Goal: Task Accomplishment & Management: Use online tool/utility

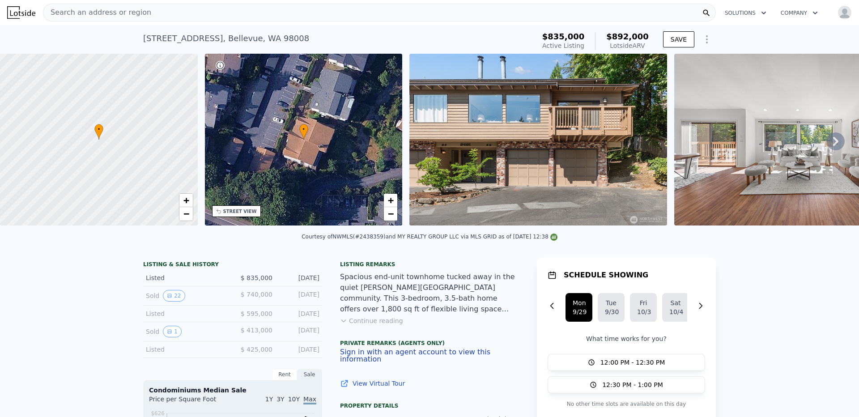
click at [835, 143] on icon at bounding box center [835, 141] width 18 height 18
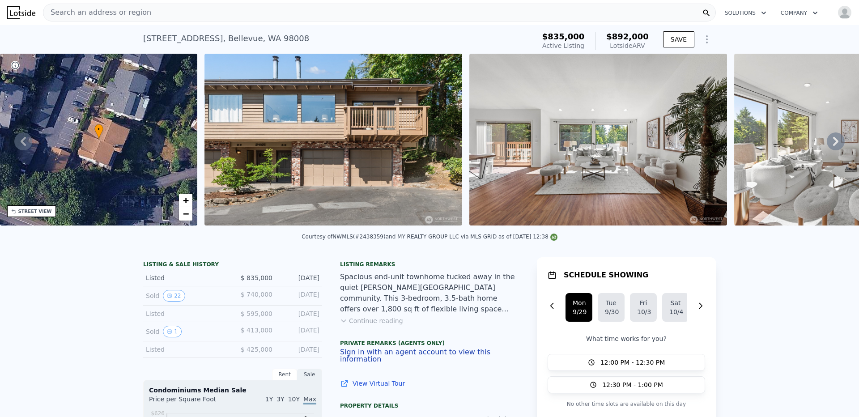
click at [835, 143] on icon at bounding box center [835, 141] width 18 height 18
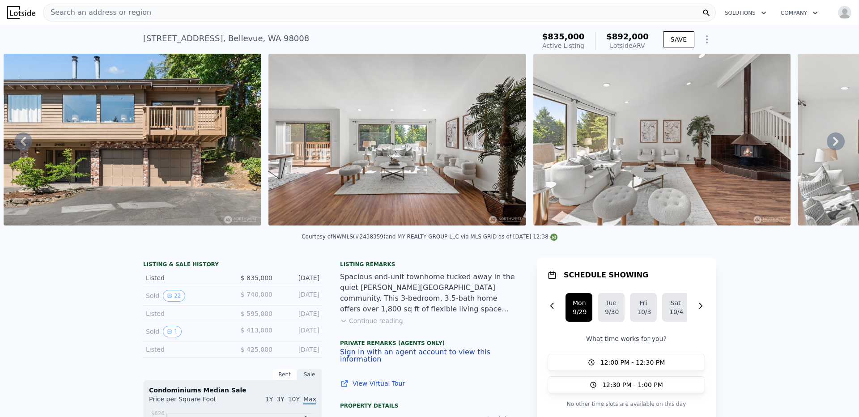
click at [835, 143] on icon at bounding box center [835, 141] width 18 height 18
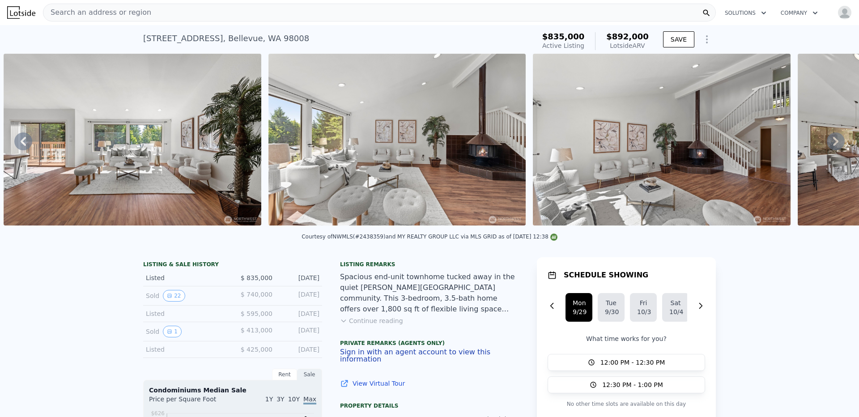
click at [835, 143] on icon at bounding box center [835, 141] width 18 height 18
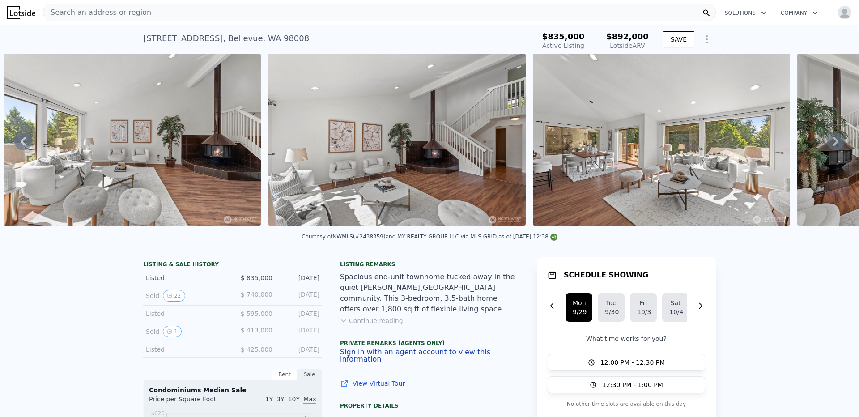
click at [835, 143] on icon at bounding box center [835, 141] width 18 height 18
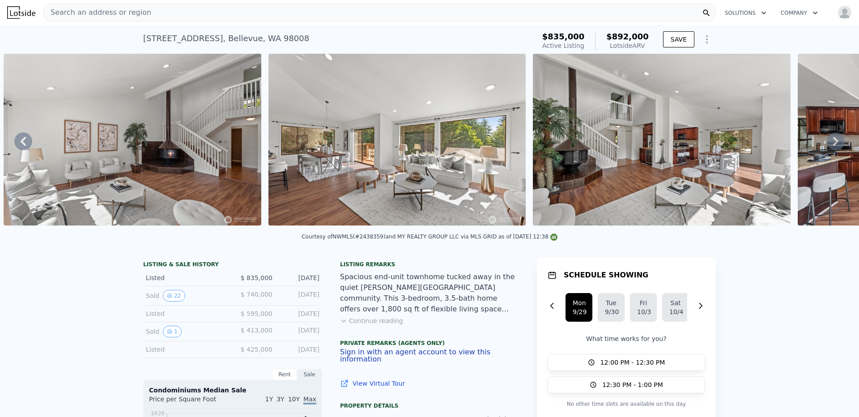
click at [835, 143] on icon at bounding box center [835, 141] width 18 height 18
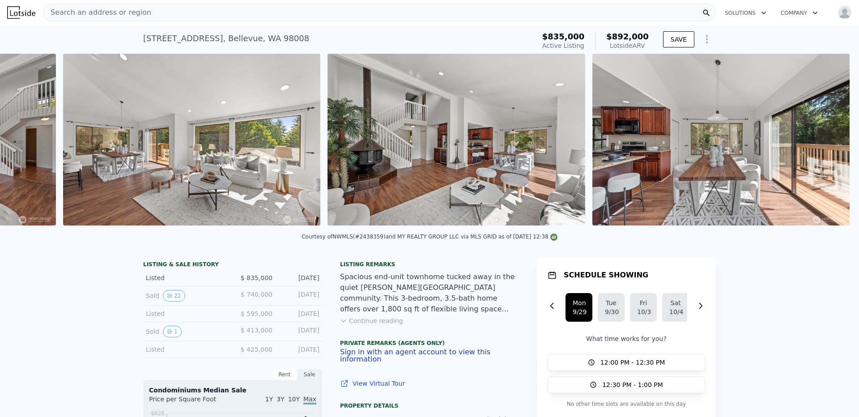
scroll to position [0, 1468]
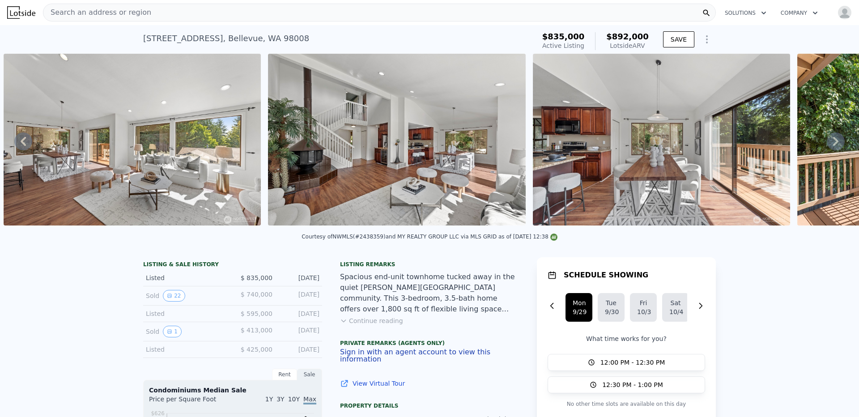
click at [835, 143] on icon at bounding box center [835, 141] width 18 height 18
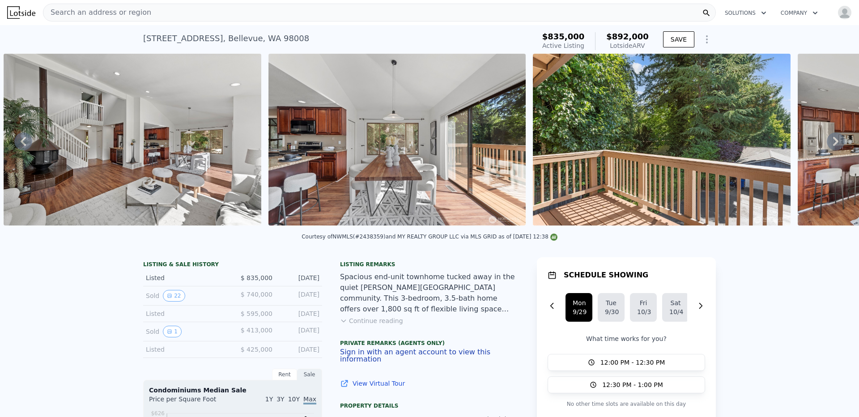
click at [835, 143] on icon at bounding box center [835, 141] width 18 height 18
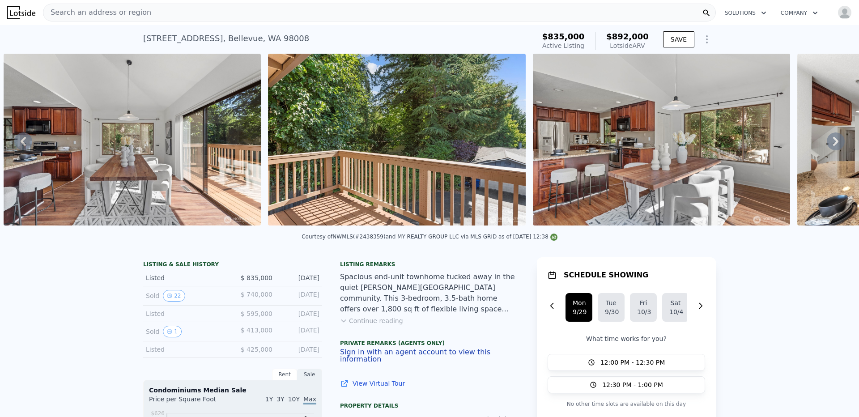
click at [835, 143] on icon at bounding box center [835, 141] width 18 height 18
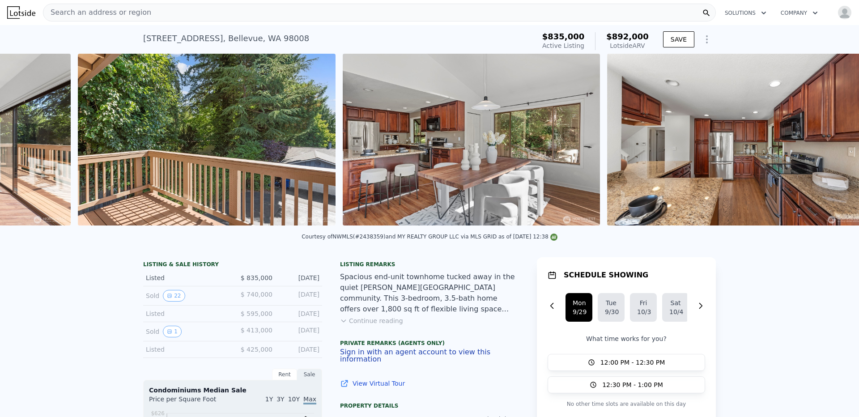
scroll to position [0, 2261]
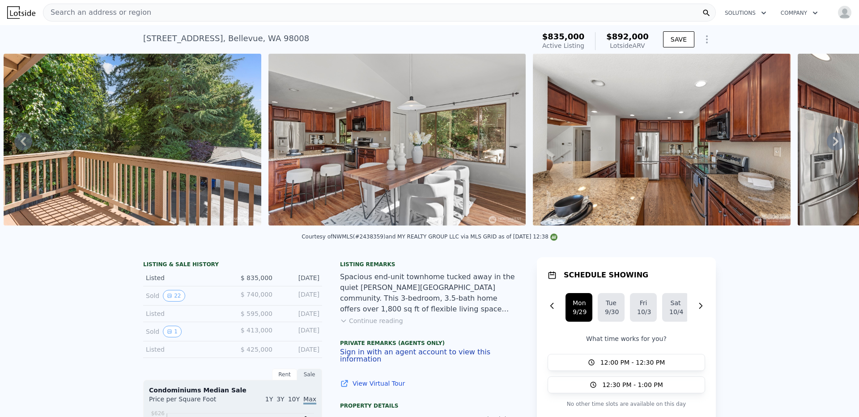
click at [835, 143] on icon at bounding box center [835, 141] width 18 height 18
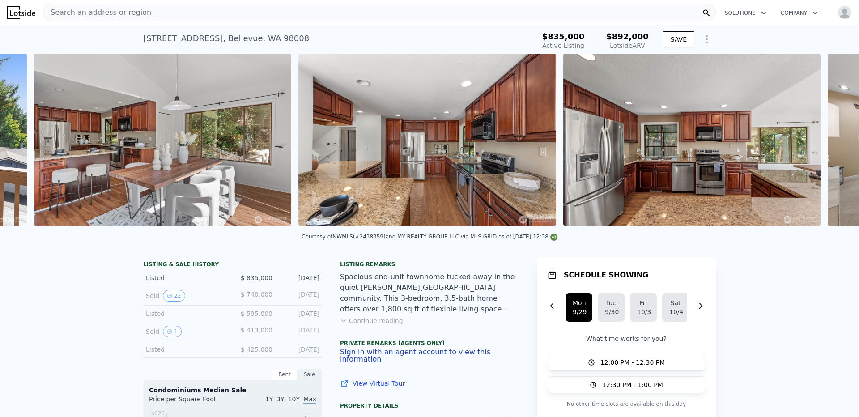
scroll to position [0, 2526]
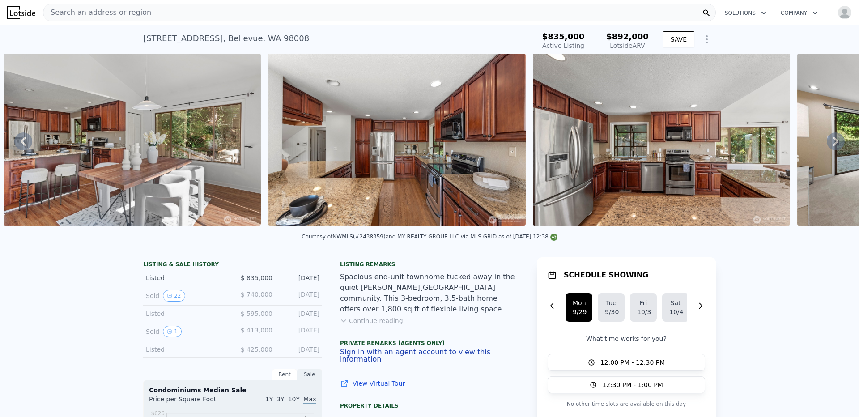
click at [835, 143] on icon at bounding box center [835, 141] width 18 height 18
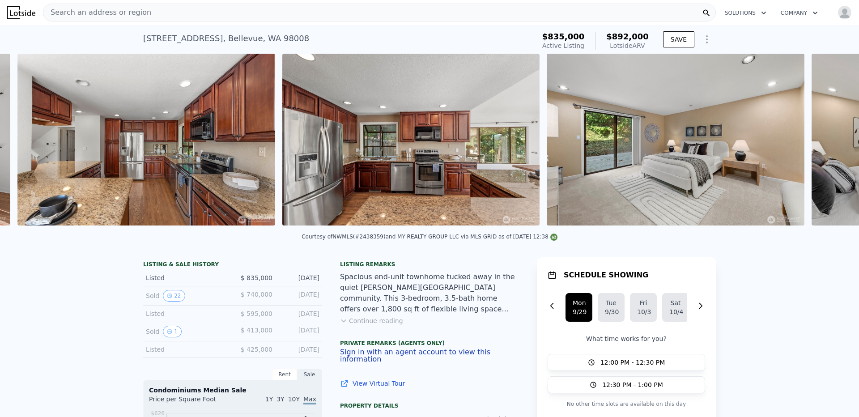
scroll to position [0, 2790]
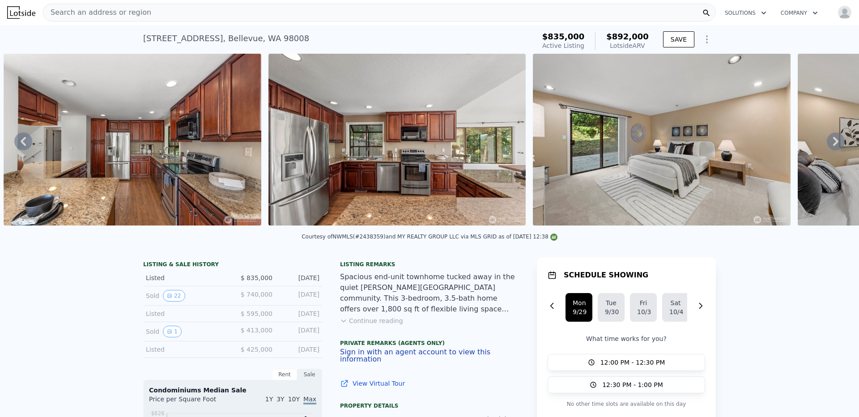
click at [835, 143] on icon at bounding box center [835, 141] width 18 height 18
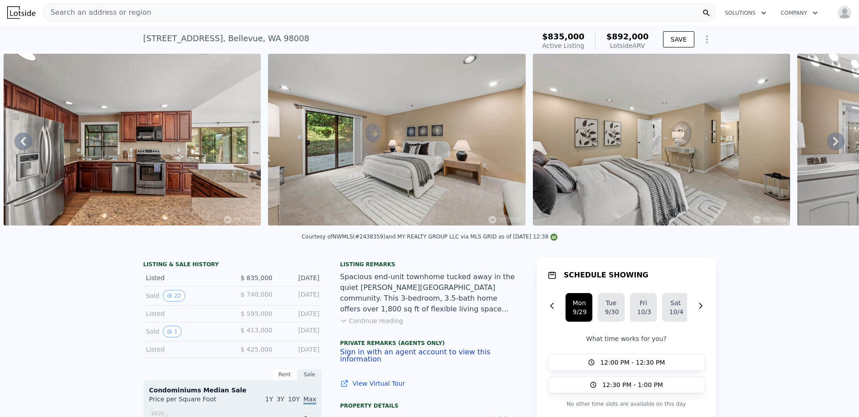
click at [835, 143] on icon at bounding box center [835, 141] width 18 height 18
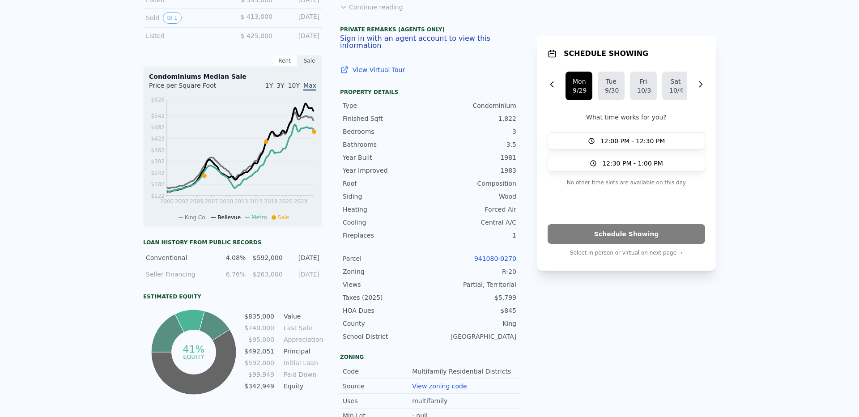
scroll to position [0, 0]
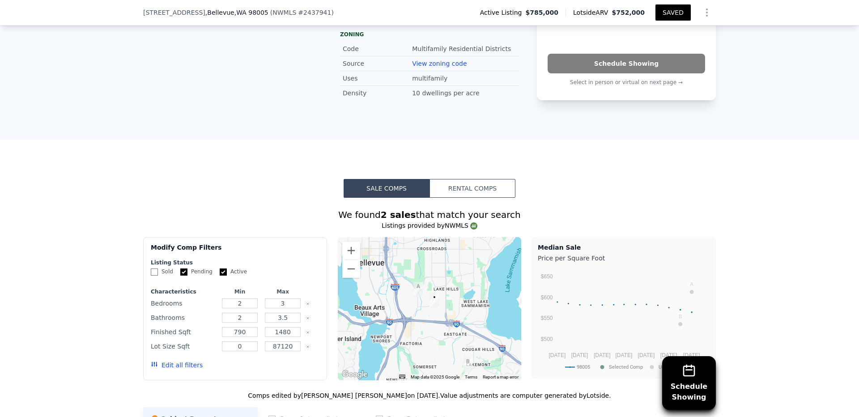
scroll to position [802, 0]
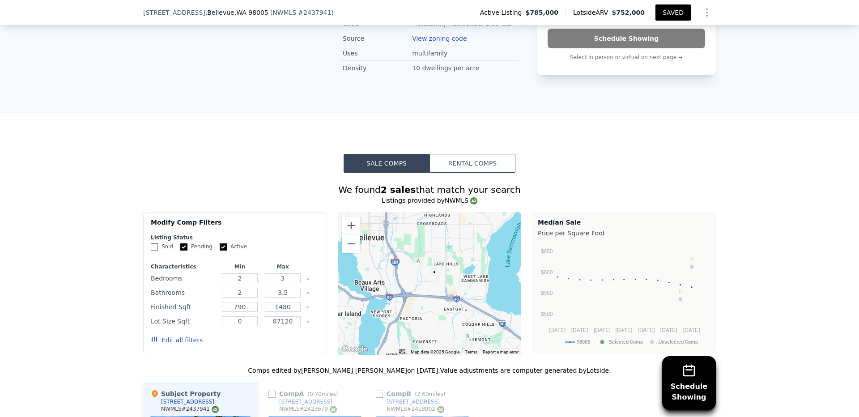
click at [183, 335] on button "Edit all filters" at bounding box center [177, 339] width 52 height 9
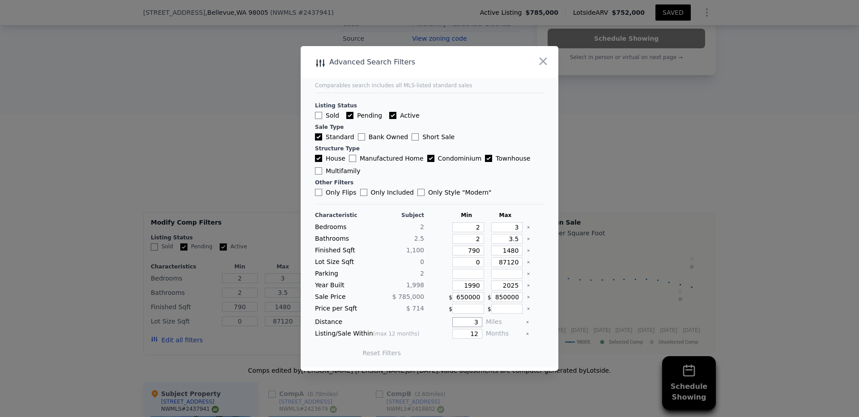
drag, startPoint x: 472, startPoint y: 322, endPoint x: 466, endPoint y: 322, distance: 5.4
click at [466, 322] on input "3" at bounding box center [467, 322] width 30 height 10
type input "5"
click at [492, 348] on button "Update Search" at bounding box center [479, 353] width 68 height 13
click at [468, 250] on input "790" at bounding box center [468, 251] width 32 height 10
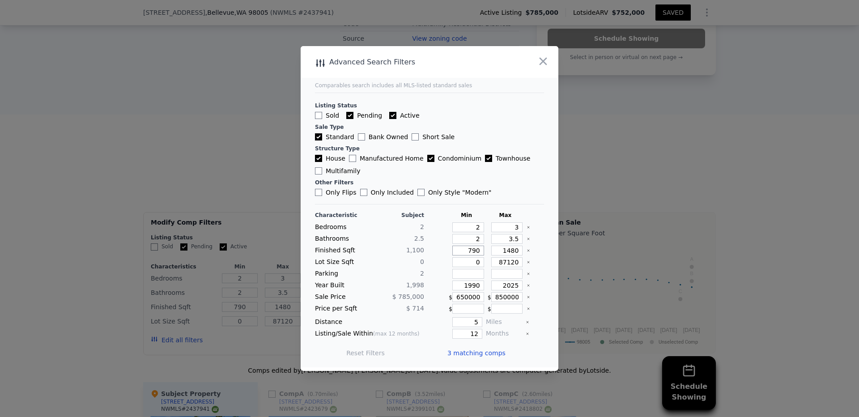
click at [468, 250] on input "790" at bounding box center [468, 251] width 32 height 10
click at [470, 288] on input "1990" at bounding box center [468, 285] width 32 height 10
click at [506, 288] on input "2025" at bounding box center [507, 285] width 32 height 10
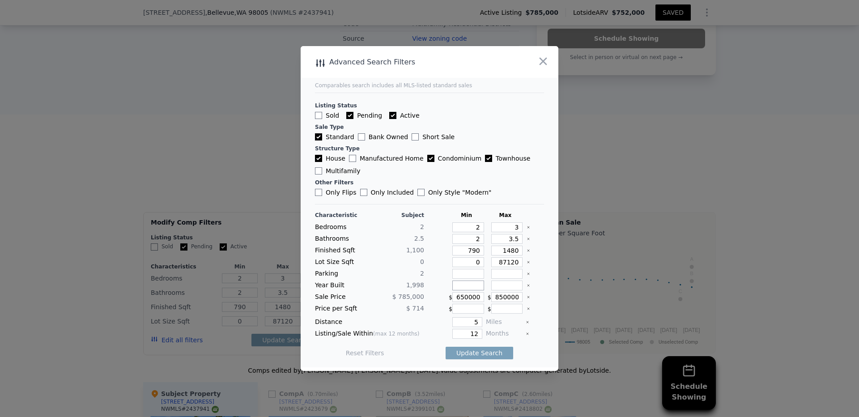
click at [455, 280] on input "number" at bounding box center [468, 285] width 32 height 10
type input "1990"
click at [460, 297] on input "650000" at bounding box center [468, 297] width 32 height 10
type input "600000"
click at [499, 298] on input "850000" at bounding box center [507, 297] width 32 height 10
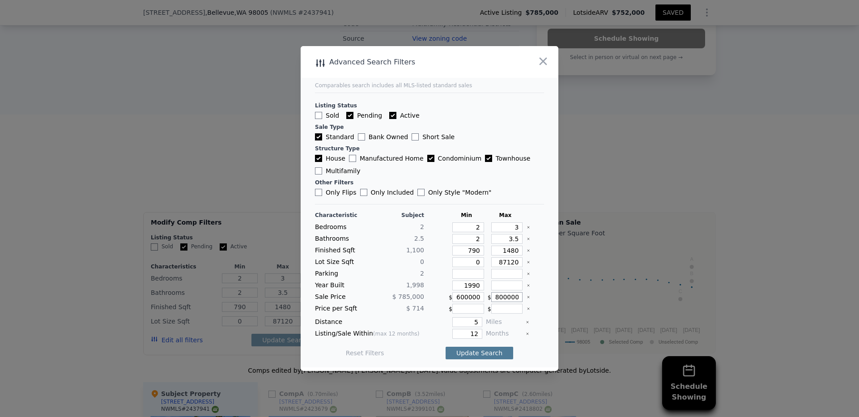
type input "800000"
click at [479, 352] on button "Update Search" at bounding box center [479, 353] width 68 height 13
click at [479, 352] on span "3 matching comps" at bounding box center [476, 352] width 58 height 9
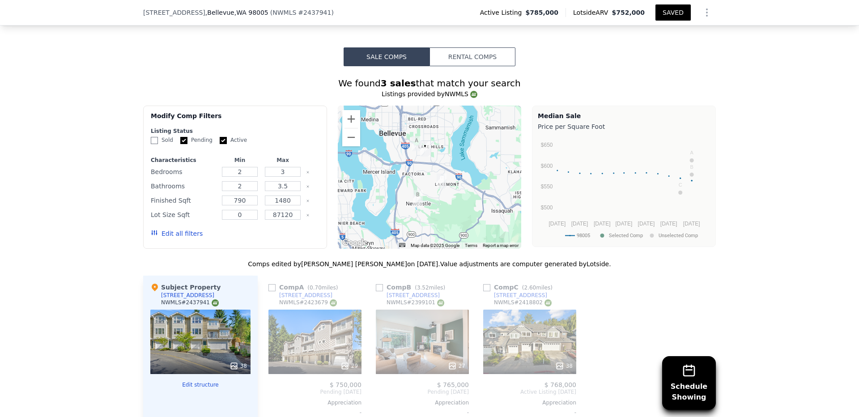
scroll to position [909, 0]
click at [271, 283] on input "checkbox" at bounding box center [271, 286] width 7 height 7
checkbox input "true"
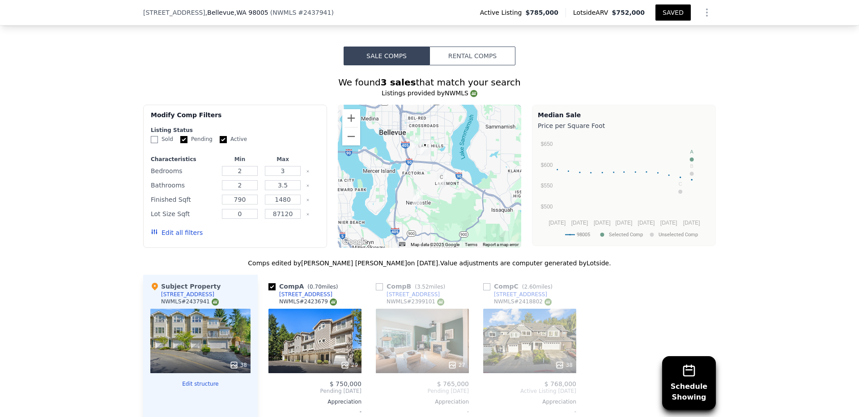
click at [376, 283] on input "checkbox" at bounding box center [379, 286] width 7 height 7
checkbox input "true"
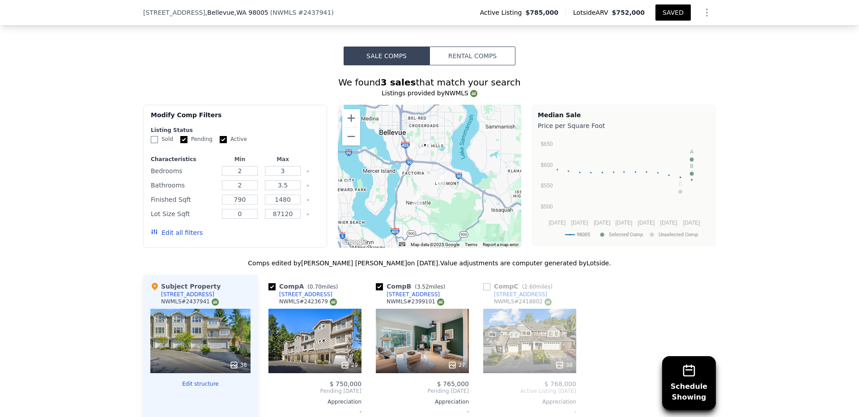
click at [485, 283] on input "checkbox" at bounding box center [486, 286] width 7 height 7
checkbox input "true"
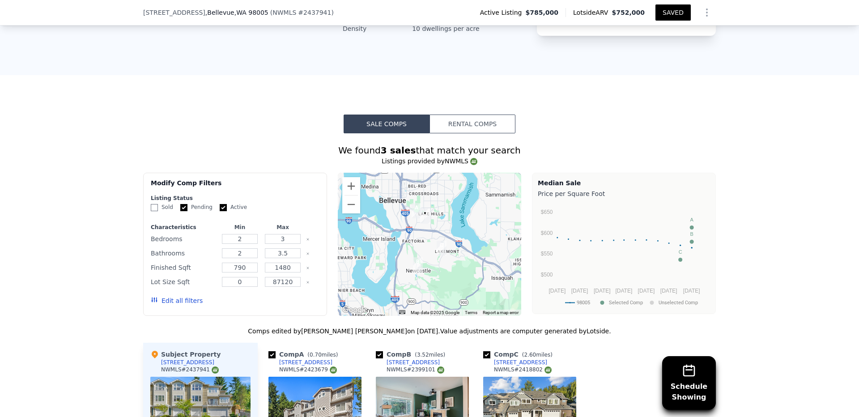
scroll to position [856, 0]
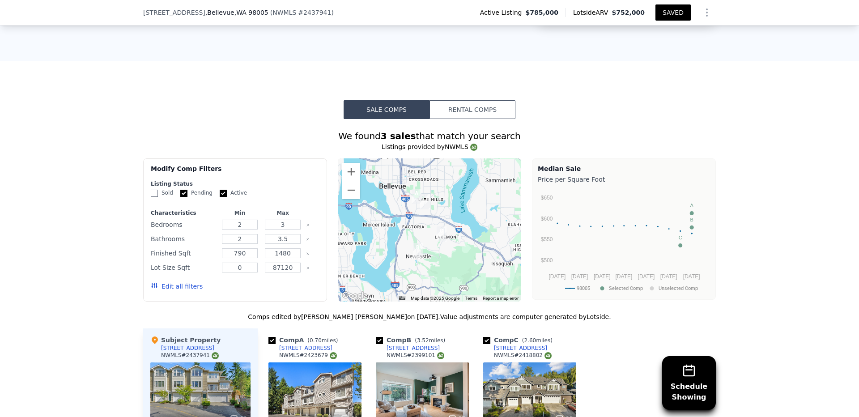
click at [787, 169] on div "Schedule Showing We found 3 sales that match your search Listings provided by N…" at bounding box center [429, 382] width 859 height 526
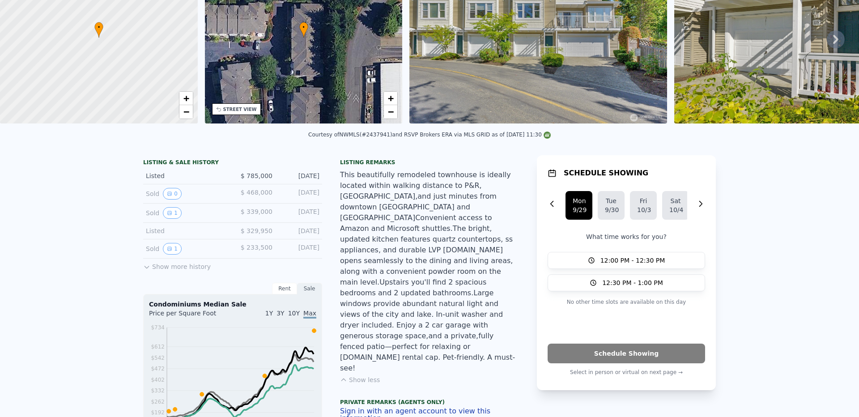
scroll to position [0, 0]
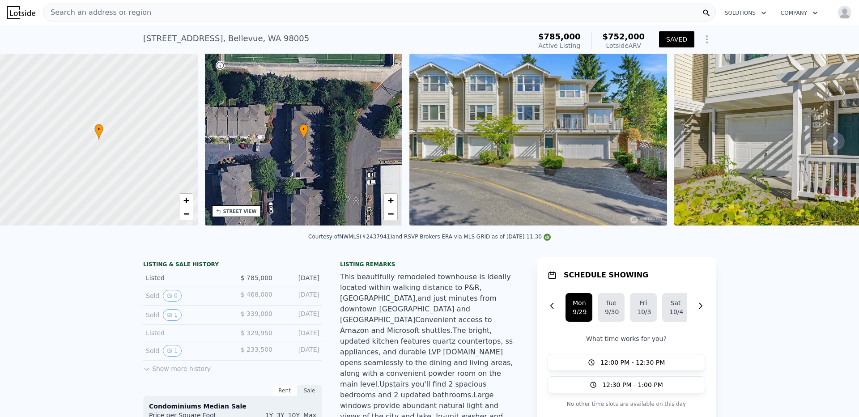
click at [705, 39] on icon "Show Options" at bounding box center [706, 39] width 11 height 11
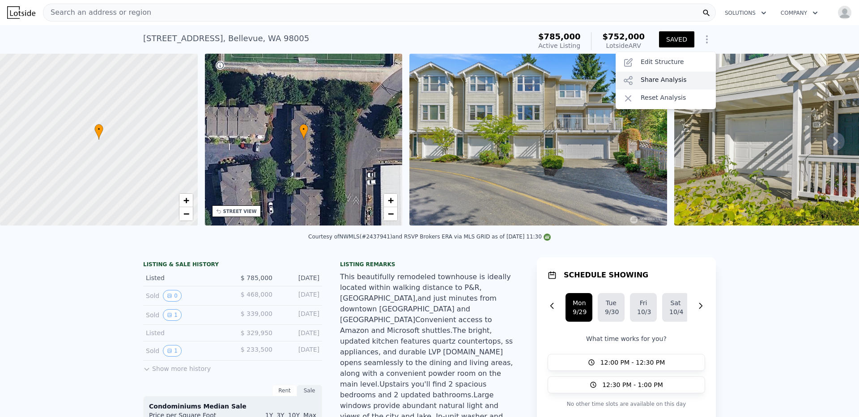
click at [667, 85] on div "Share Analysis" at bounding box center [665, 81] width 100 height 18
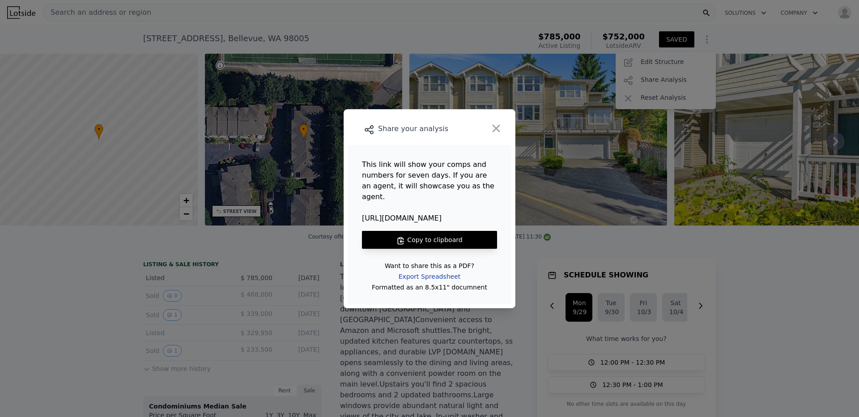
click at [440, 269] on div "Export Spreadsheet" at bounding box center [429, 276] width 76 height 16
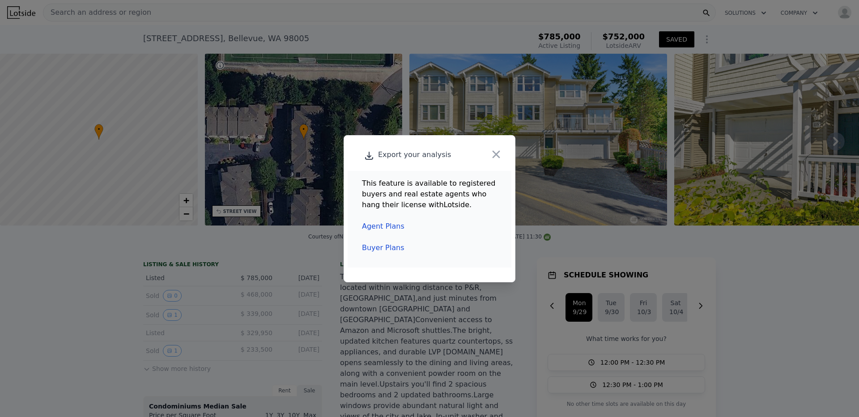
click at [384, 222] on link "Agent Plans" at bounding box center [383, 226] width 42 height 8
click at [497, 154] on icon "button" at bounding box center [496, 154] width 13 height 13
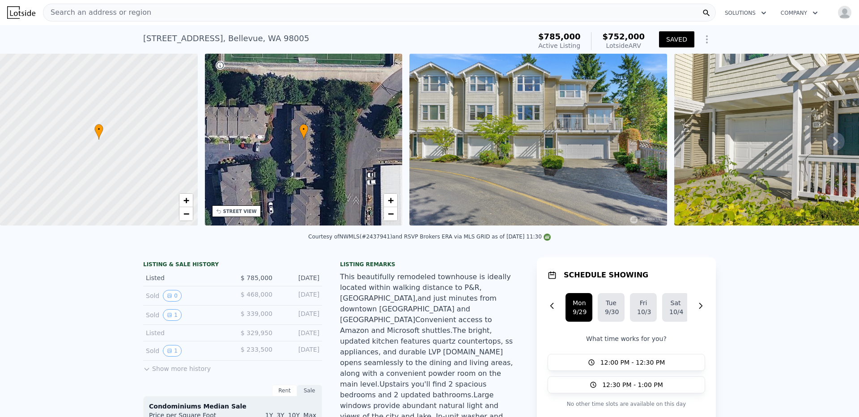
click at [475, 328] on div "This beautifully remodeled townhouse is ideally located within walking distance…" at bounding box center [429, 373] width 179 height 204
checkbox input "true"
type input "1"
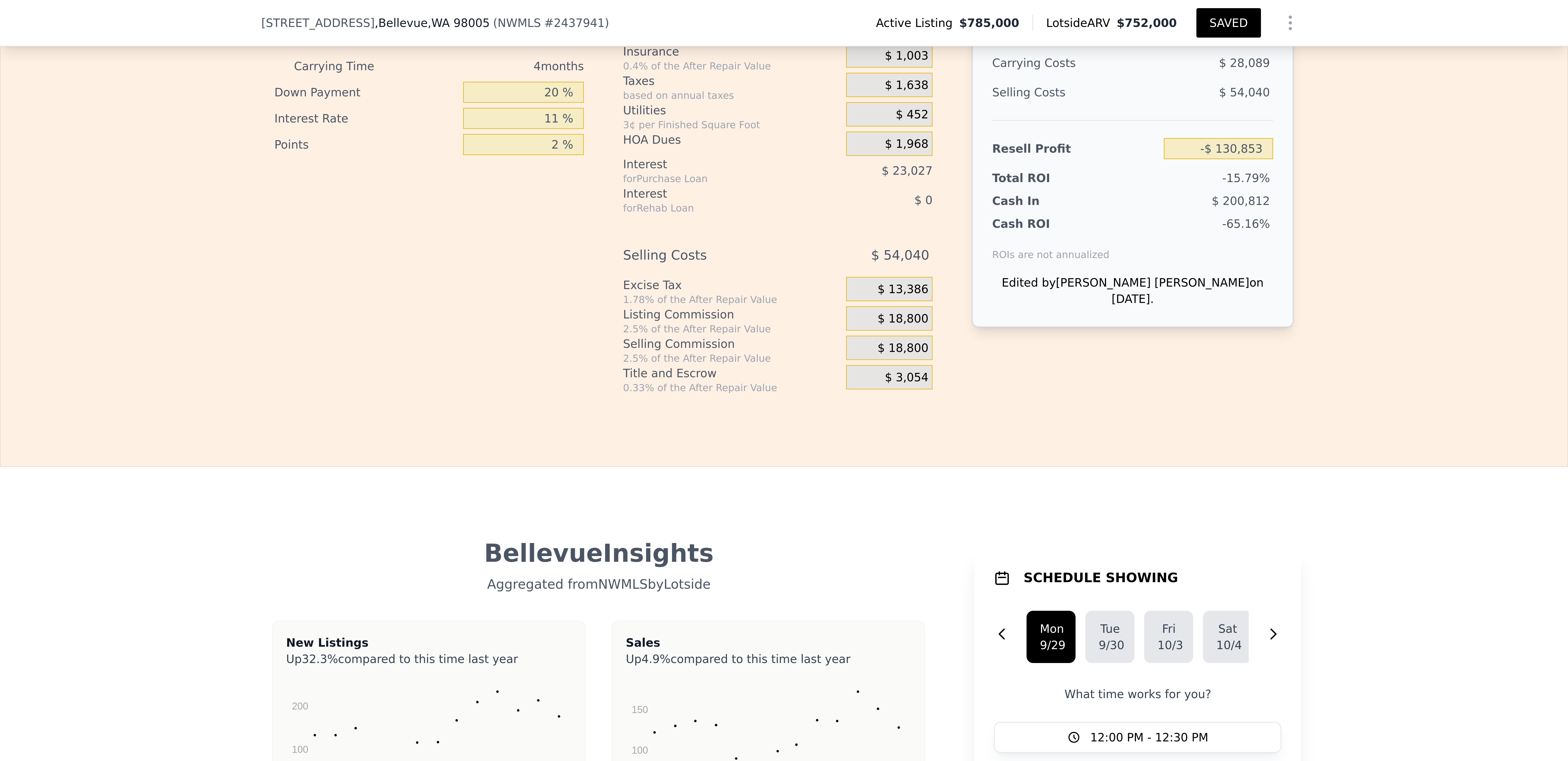
scroll to position [1019, 0]
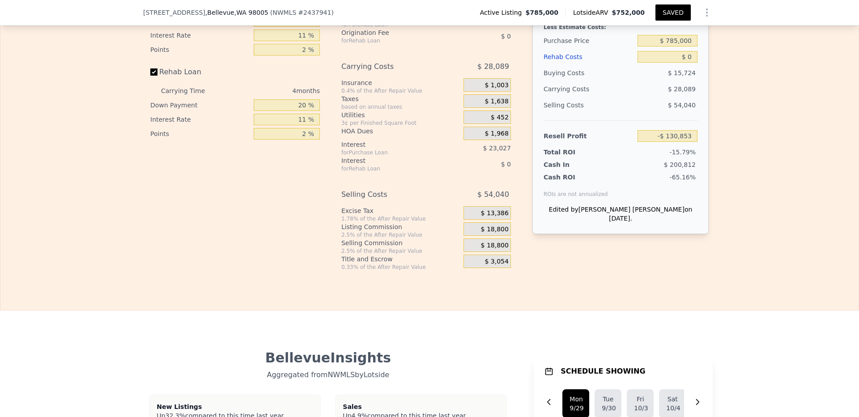
click at [788, 42] on div "Edit the assumptions in yellow boxes. Input profit to calculate an offer price.…" at bounding box center [429, 97] width 858 height 346
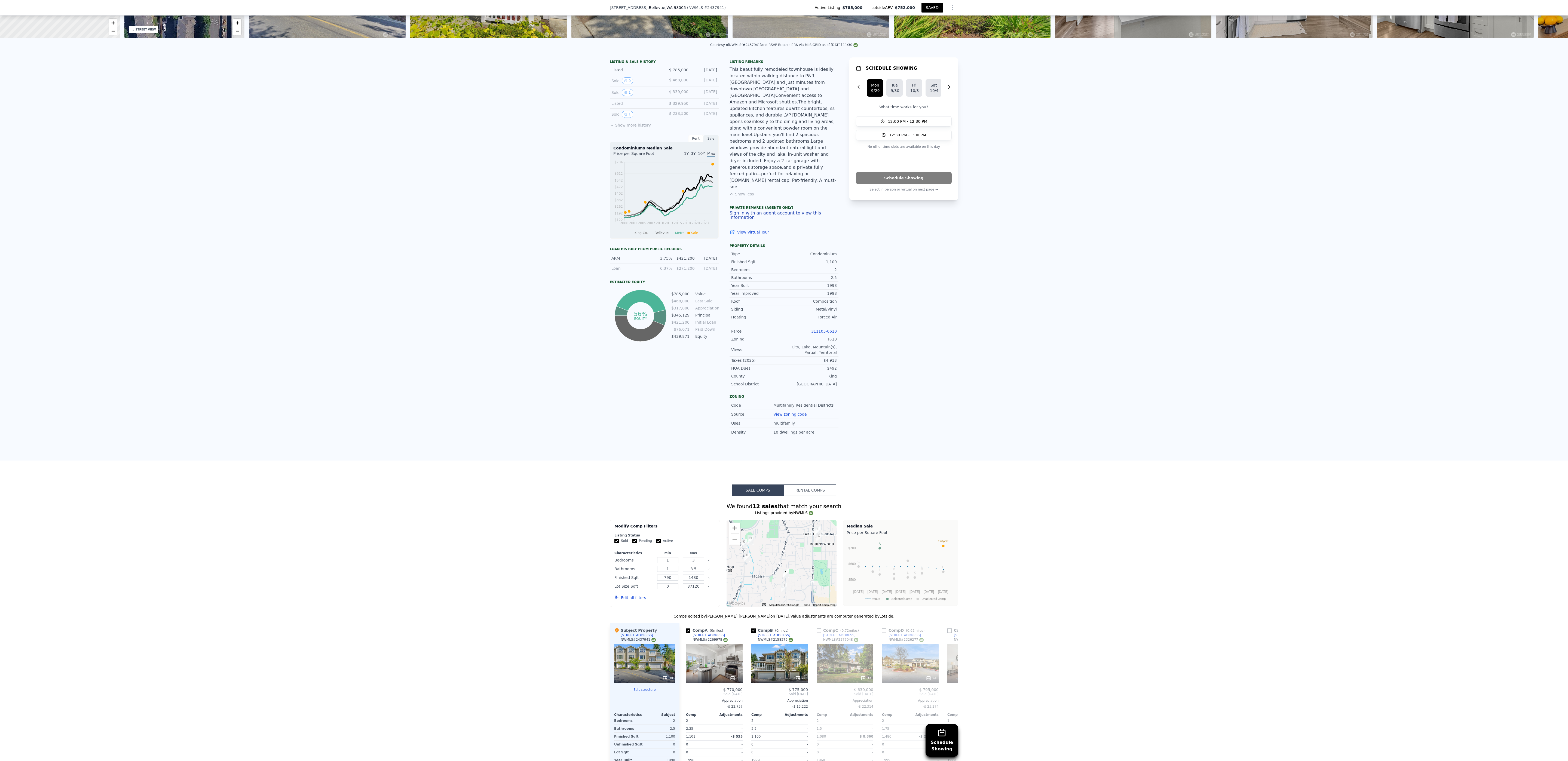
scroll to position [0, 0]
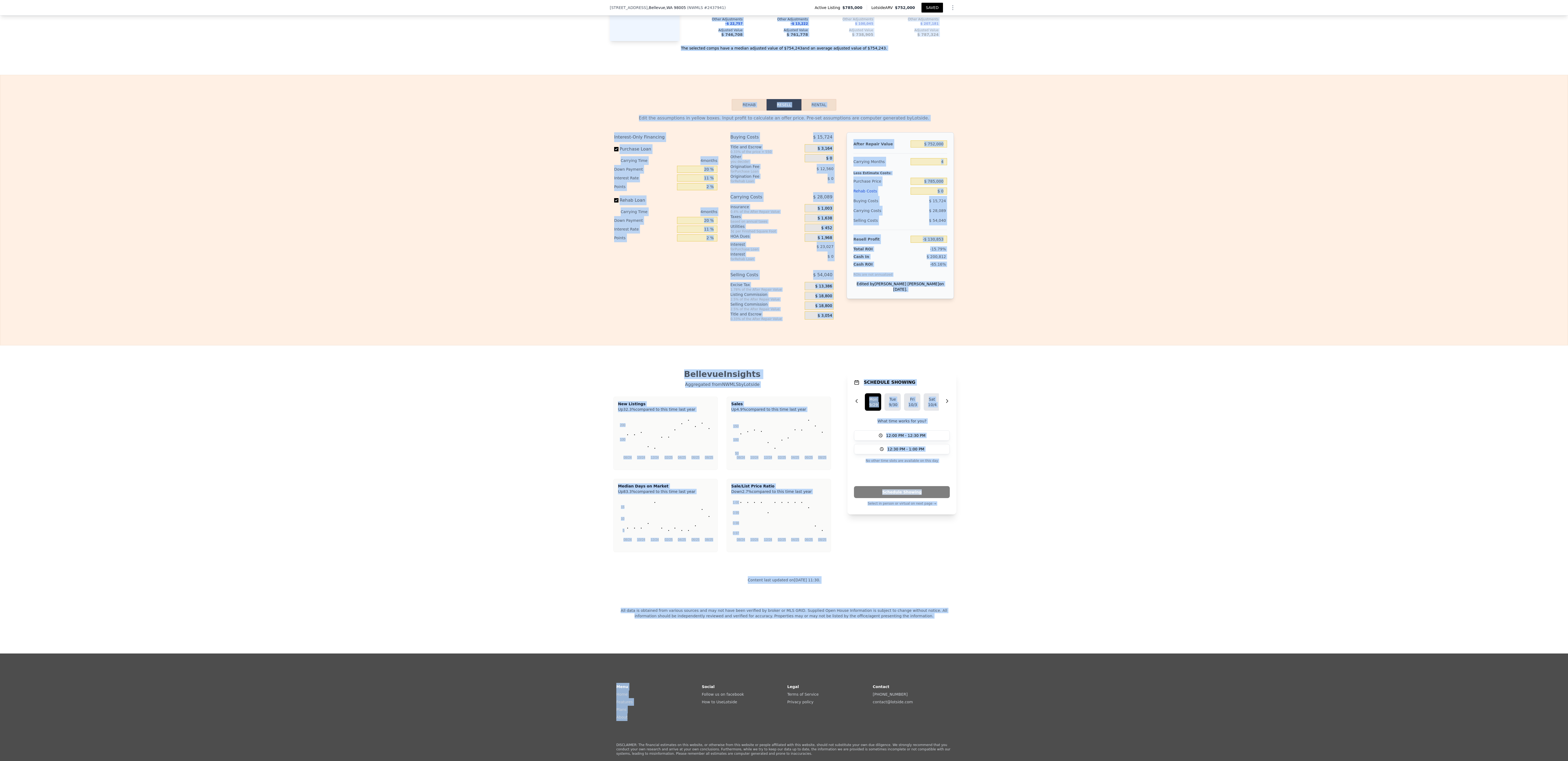
drag, startPoint x: 1270, startPoint y: 156, endPoint x: 485, endPoint y: 760, distance: 990.5
click at [485, 253] on div "Search an address or region Solutions Company Open main menu Open user menu 268…" at bounding box center [784, 380] width 1568 height 761
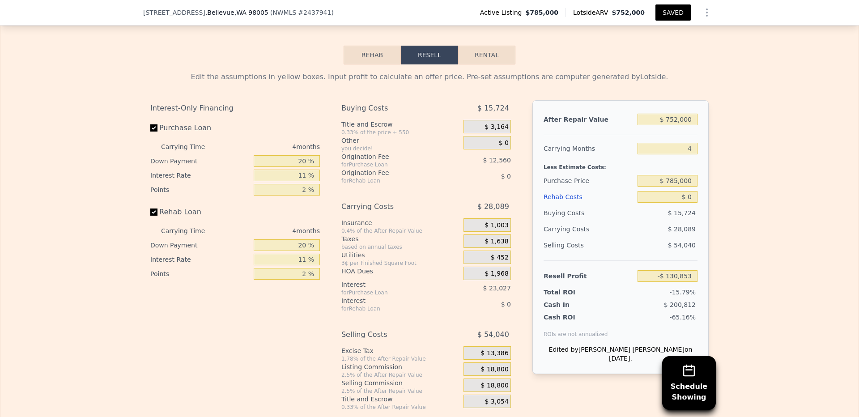
scroll to position [1427, 0]
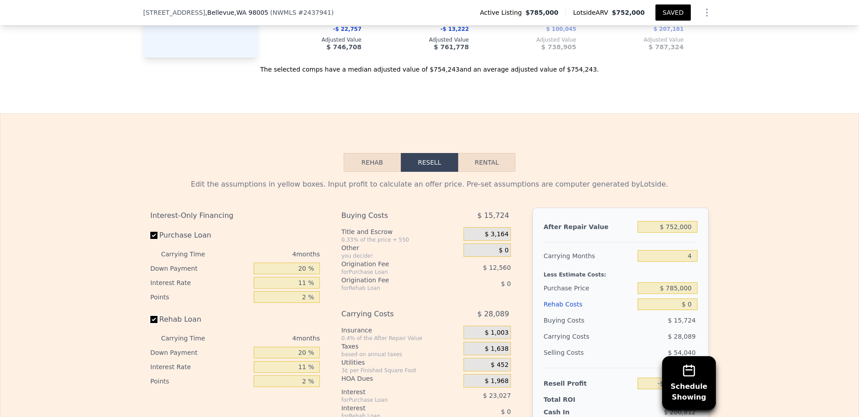
click at [153, 316] on input "Rehab Loan" at bounding box center [153, 319] width 7 height 7
checkbox input "false"
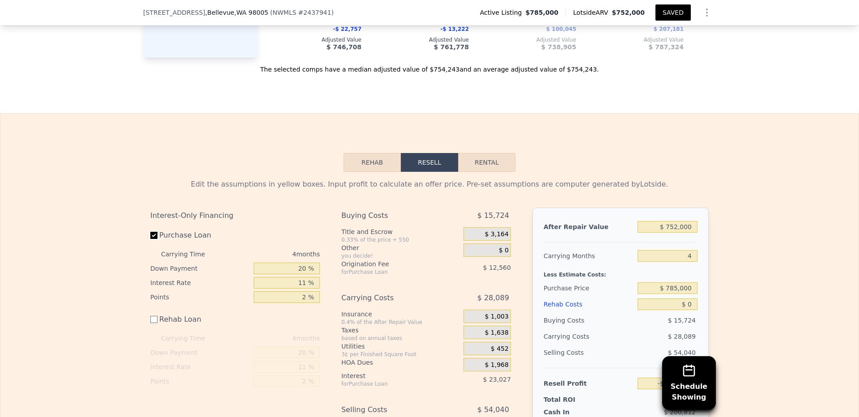
click at [150, 232] on input "Purchase Loan" at bounding box center [153, 235] width 7 height 7
checkbox input "false"
type input "-$ 95,265"
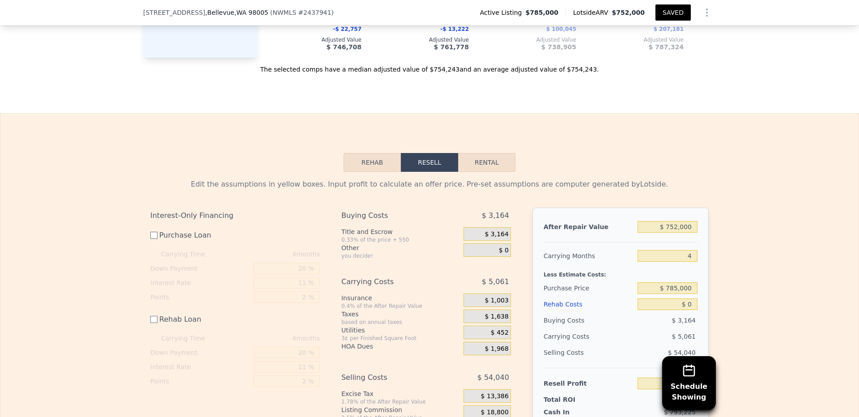
click at [160, 227] on label "Purchase Loan" at bounding box center [200, 235] width 100 height 16
click at [157, 232] on input "Purchase Loan" at bounding box center [153, 235] width 7 height 7
checkbox input "true"
type input "-$ 130,853"
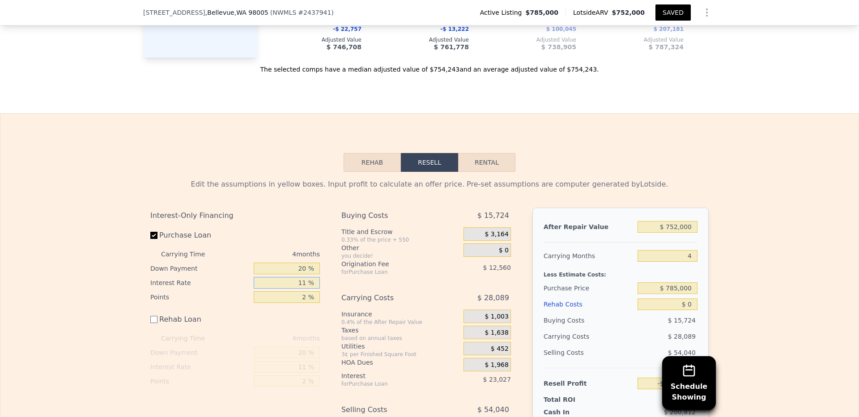
click at [302, 277] on input "11 %" at bounding box center [287, 283] width 66 height 12
type input "5 %"
type input "-$ 118,293"
type input "6 %"
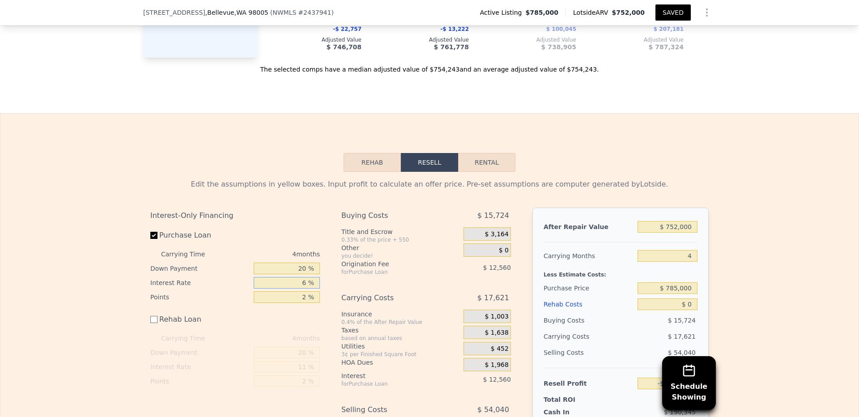
type input "-$ 120,385"
type input "6.3 %"
type input "-$ 121,013"
type input "6.3 %"
click at [304, 291] on input "2 %" at bounding box center [287, 297] width 66 height 12
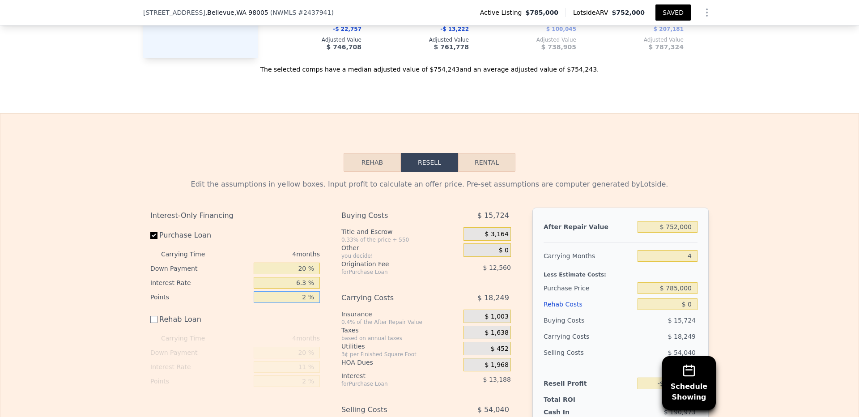
click at [304, 291] on input "2 %" at bounding box center [287, 297] width 66 height 12
type input "2 %"
click at [251, 247] on div "4 months" at bounding box center [271, 254] width 97 height 14
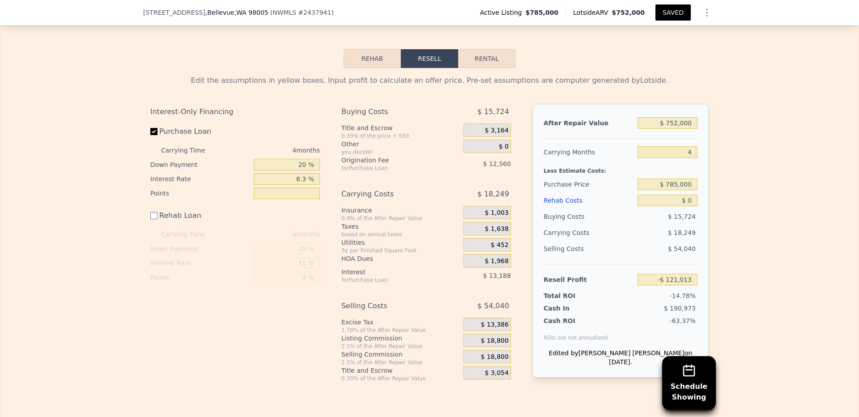
scroll to position [1534, 0]
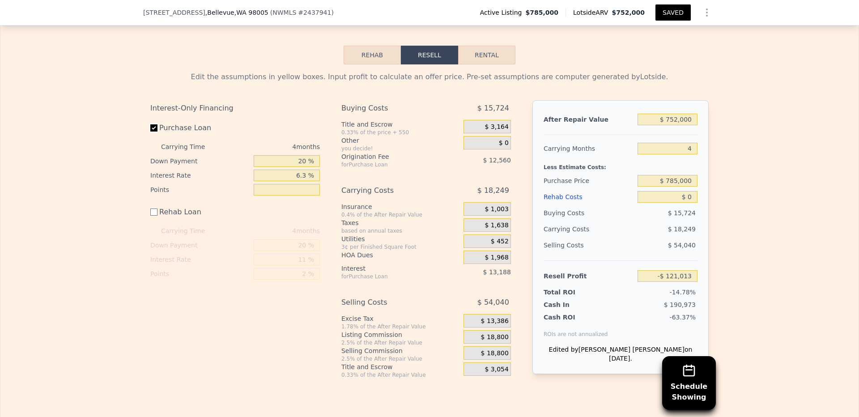
click at [150, 124] on input "Purchase Loan" at bounding box center [153, 127] width 7 height 7
checkbox input "false"
type input "-$ 95,265"
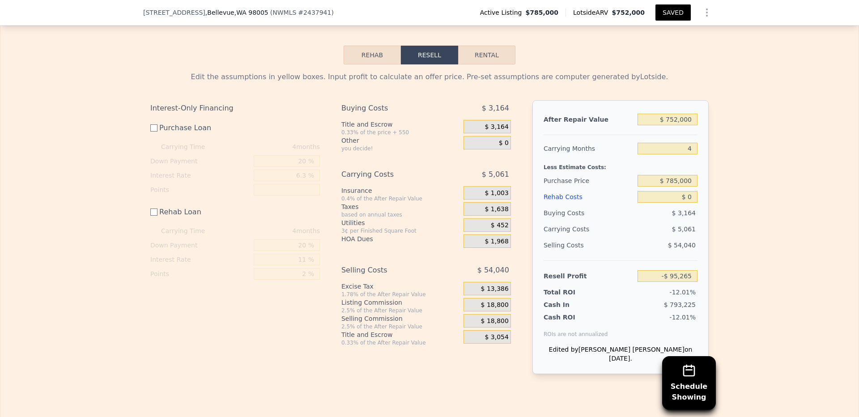
click at [490, 285] on span "$ 13,386" at bounding box center [495, 289] width 28 height 8
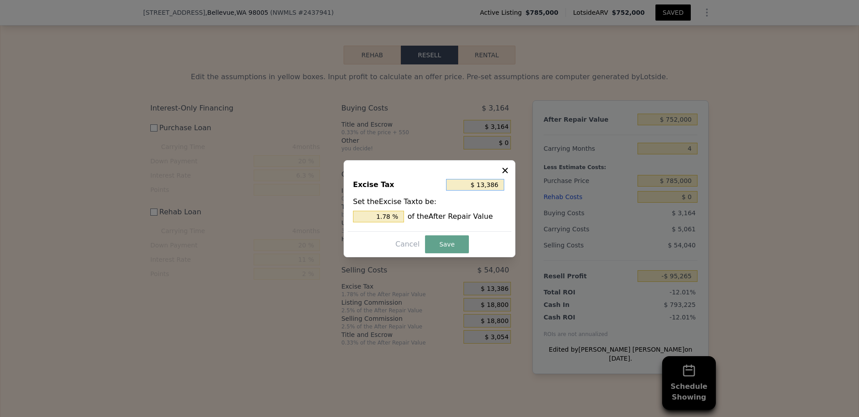
drag, startPoint x: 501, startPoint y: 186, endPoint x: 463, endPoint y: 179, distance: 39.1
click at [463, 179] on input "$ 13,386" at bounding box center [475, 185] width 58 height 12
drag, startPoint x: 402, startPoint y: 219, endPoint x: 350, endPoint y: 215, distance: 51.6
click at [350, 215] on div "Excise Tax Set the Excise Tax to be: 1.78 % of the After Repair Value" at bounding box center [429, 201] width 164 height 60
click at [438, 245] on button "Save" at bounding box center [447, 244] width 44 height 18
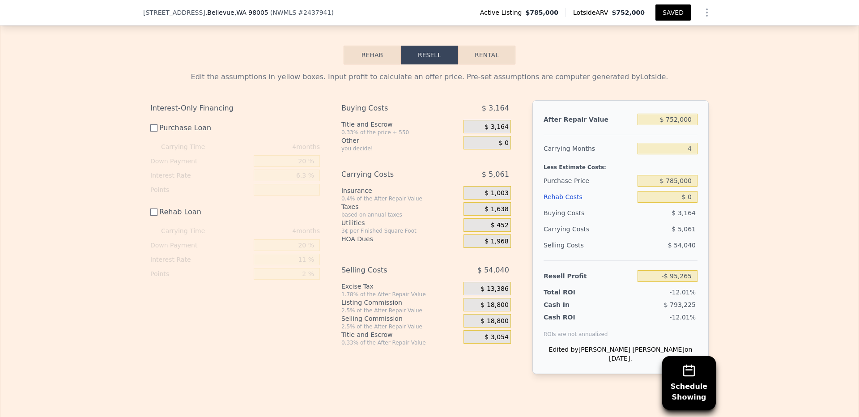
click at [491, 282] on div "$ 13,386" at bounding box center [486, 288] width 47 height 13
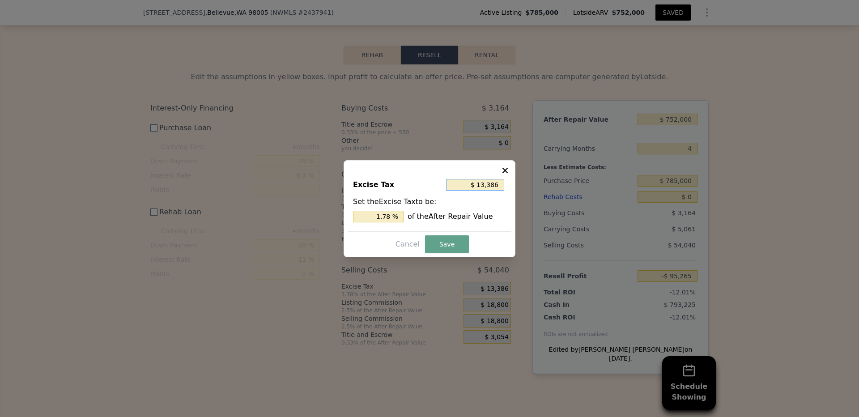
click at [490, 188] on input "$ 13,386" at bounding box center [475, 185] width 58 height 12
type input "$ 0"
type input "0 %"
type input "$ 0"
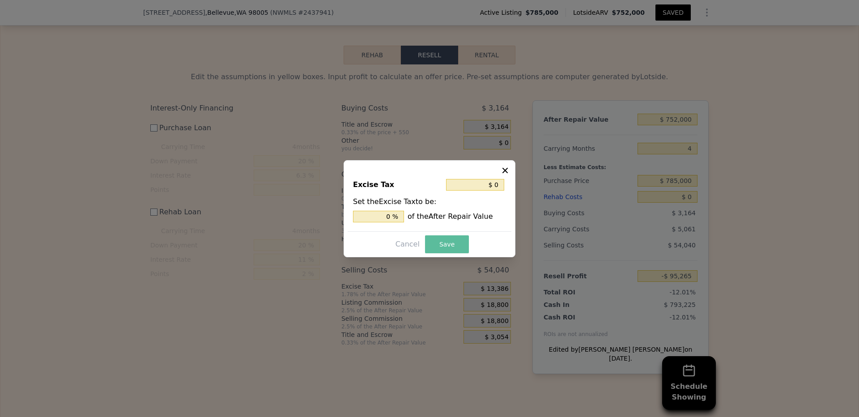
click at [452, 242] on button "Save" at bounding box center [447, 244] width 44 height 18
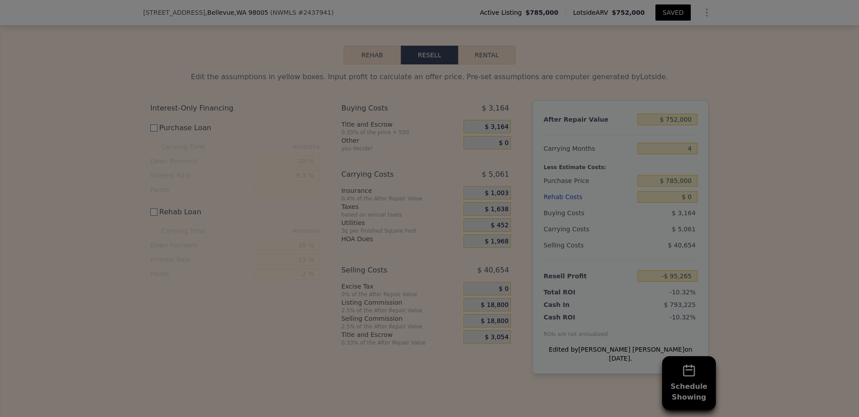
type input "-$ 81,879"
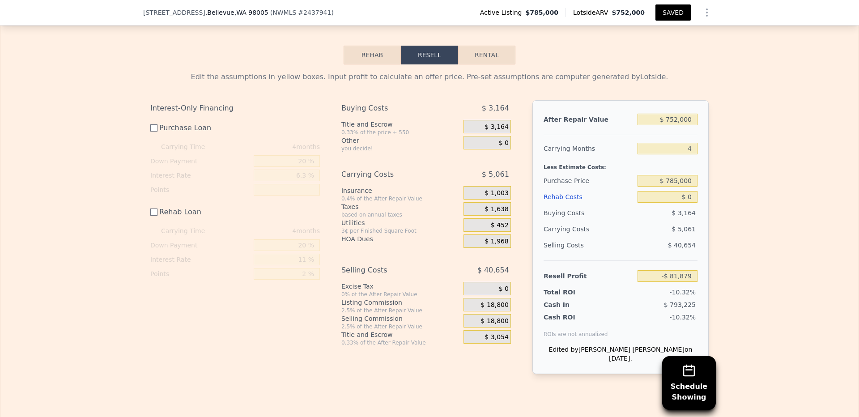
click at [482, 301] on span "$ 18,800" at bounding box center [495, 305] width 28 height 8
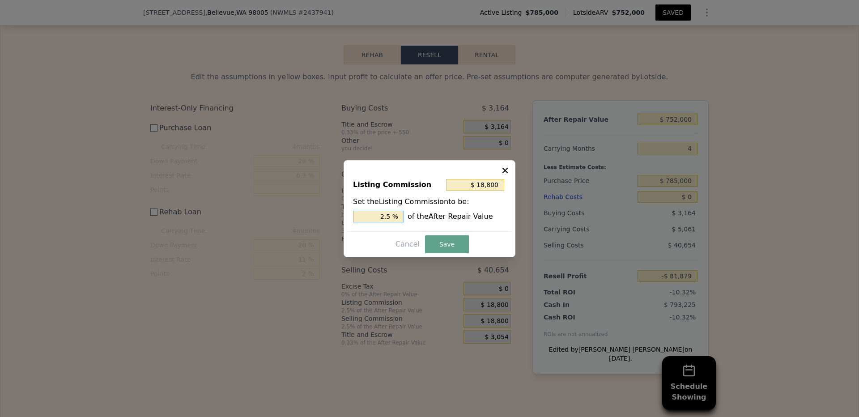
drag, startPoint x: 392, startPoint y: 216, endPoint x: 381, endPoint y: 216, distance: 11.2
click at [381, 216] on input "2.5 %" at bounding box center [378, 217] width 51 height 12
type input "$ 22,560"
type input "3 %"
click at [437, 248] on button "Save" at bounding box center [447, 244] width 44 height 18
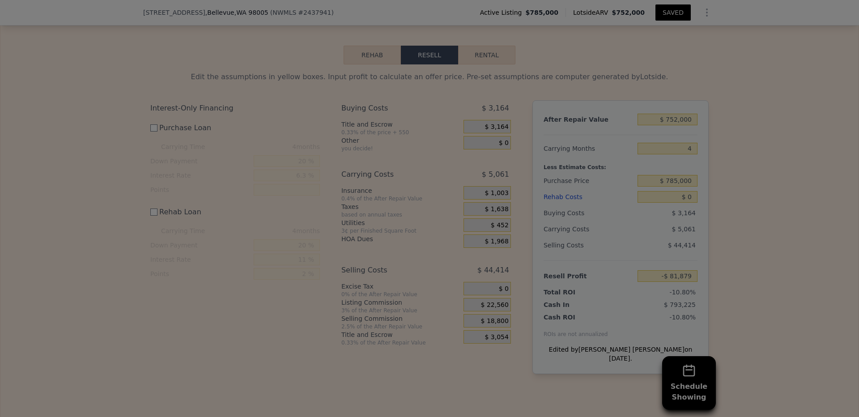
type input "-$ 85,639"
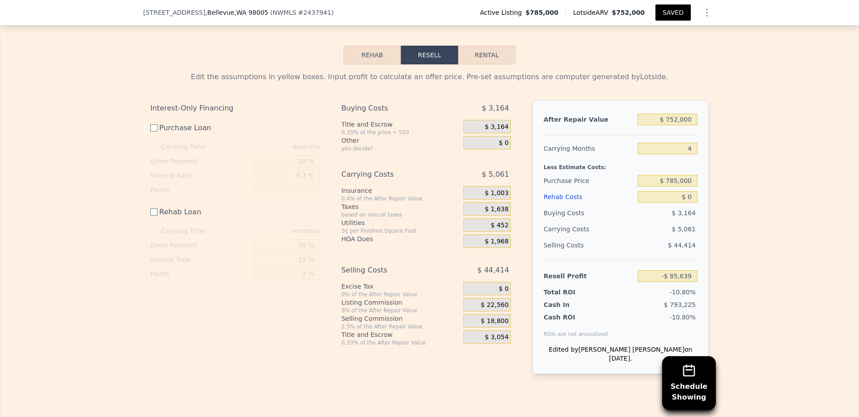
click at [491, 317] on span "$ 18,800" at bounding box center [495, 321] width 28 height 8
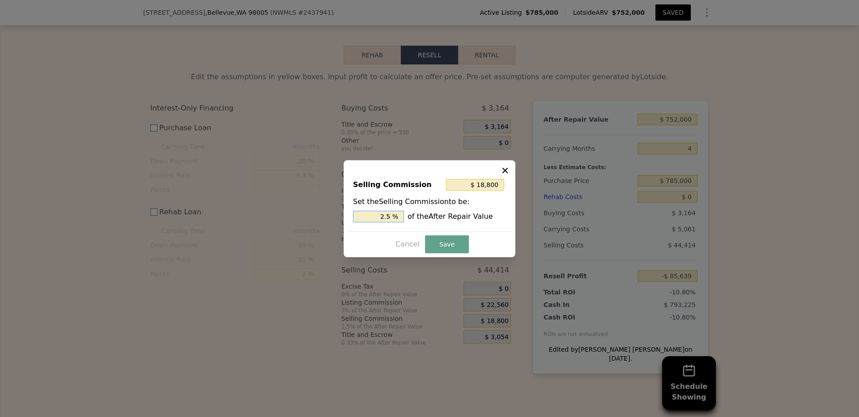
click at [387, 216] on input "2.5 %" at bounding box center [378, 217] width 51 height 12
type input "$ 22,560"
type input "3 %"
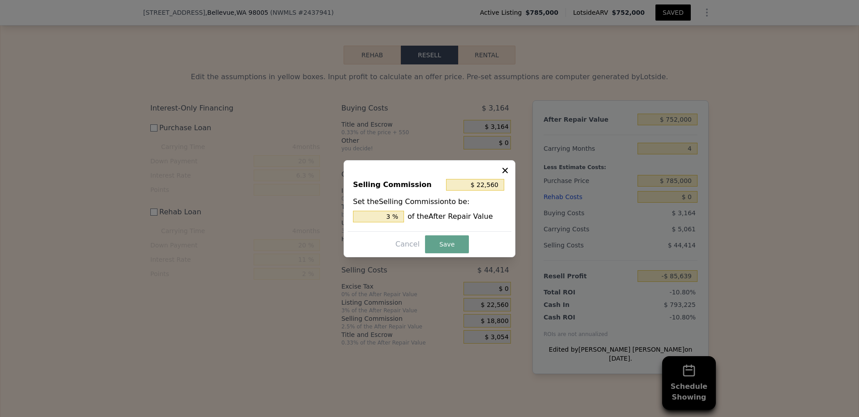
drag, startPoint x: 445, startPoint y: 243, endPoint x: 465, endPoint y: 262, distance: 27.5
click at [445, 242] on button "Save" at bounding box center [447, 244] width 44 height 18
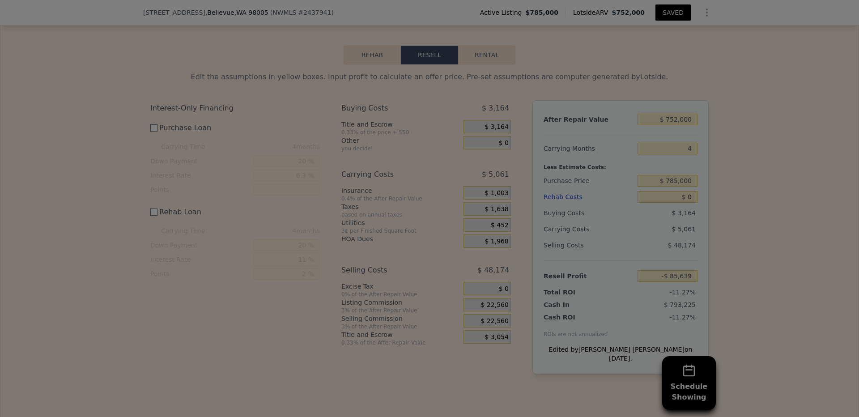
type input "-$ 89,399"
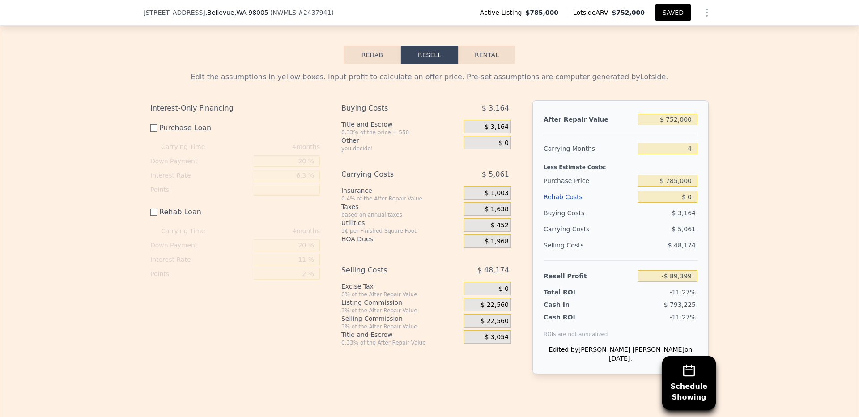
click at [494, 301] on span "$ 22,560" at bounding box center [495, 305] width 28 height 8
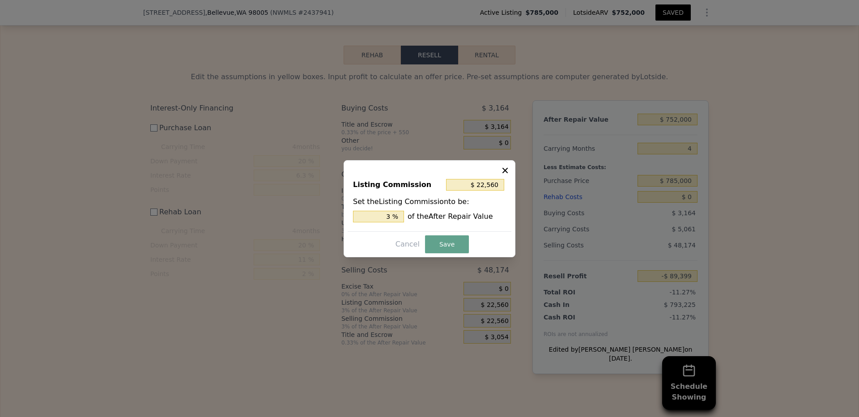
click at [466, 192] on div "$ 22,560" at bounding box center [476, 185] width 60 height 16
click at [471, 187] on input "$ 22,560" at bounding box center [475, 185] width 58 height 12
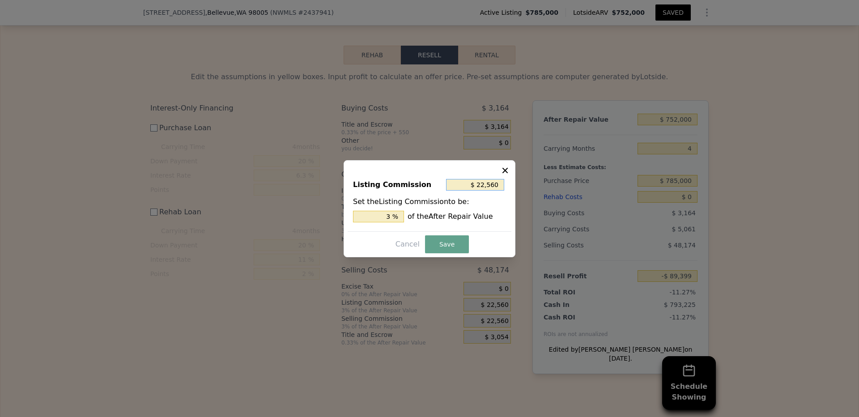
type input "$ 0"
type input "0 %"
type input "$ 0"
click at [458, 239] on button "Save" at bounding box center [447, 244] width 44 height 18
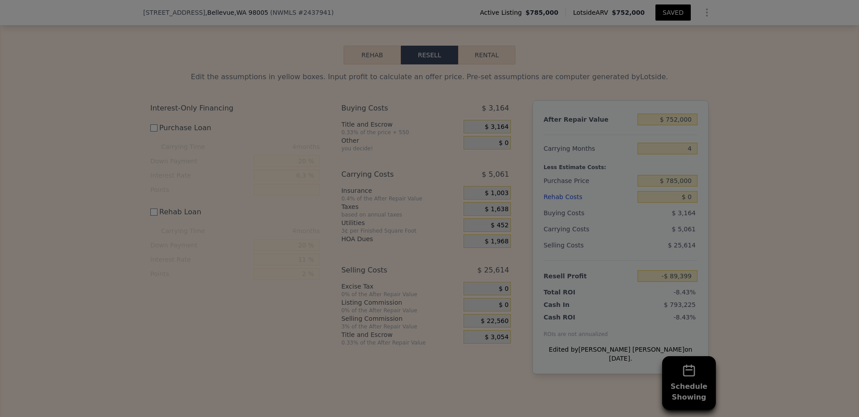
type input "-$ 66,839"
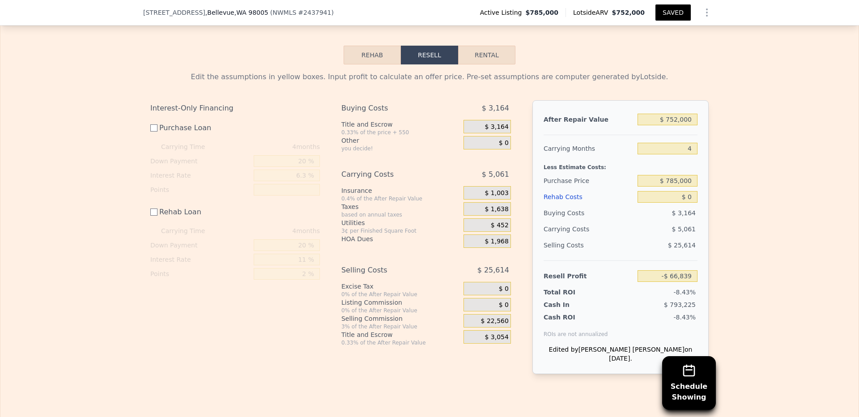
scroll to position [1480, 0]
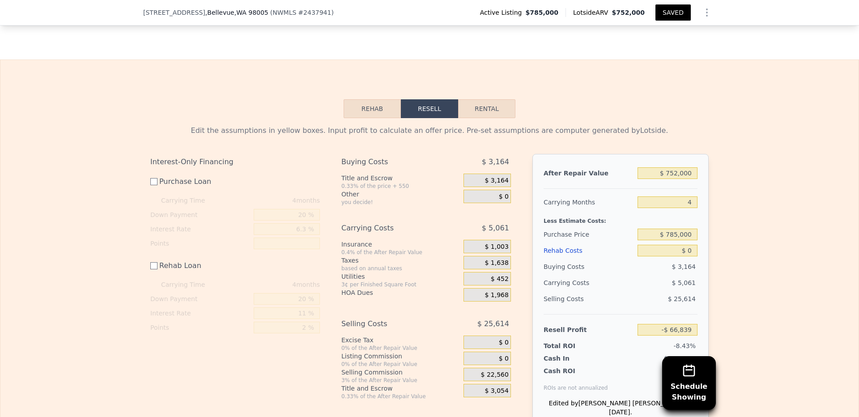
click at [498, 291] on span "$ 1,968" at bounding box center [496, 295] width 24 height 8
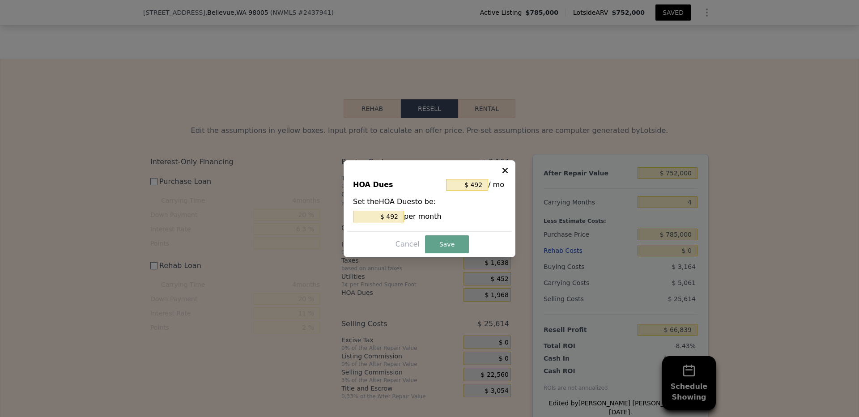
click at [504, 169] on icon at bounding box center [504, 169] width 5 height 5
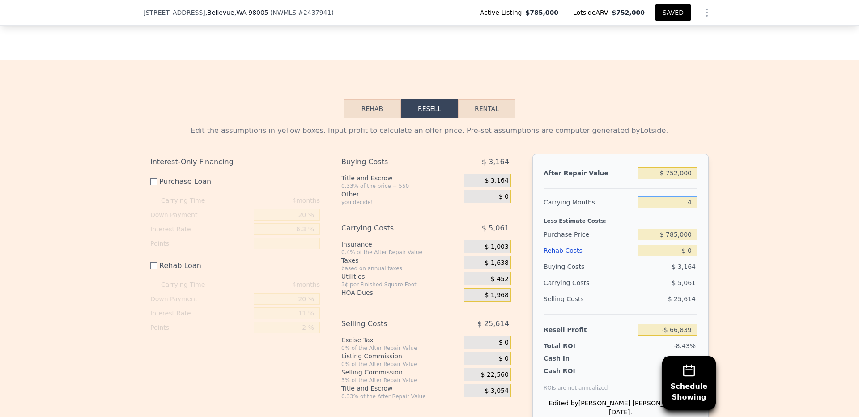
click at [675, 196] on input "4" at bounding box center [667, 202] width 60 height 12
click at [684, 196] on input "4" at bounding box center [667, 202] width 60 height 12
type input "1"
type input "-$ 63,043"
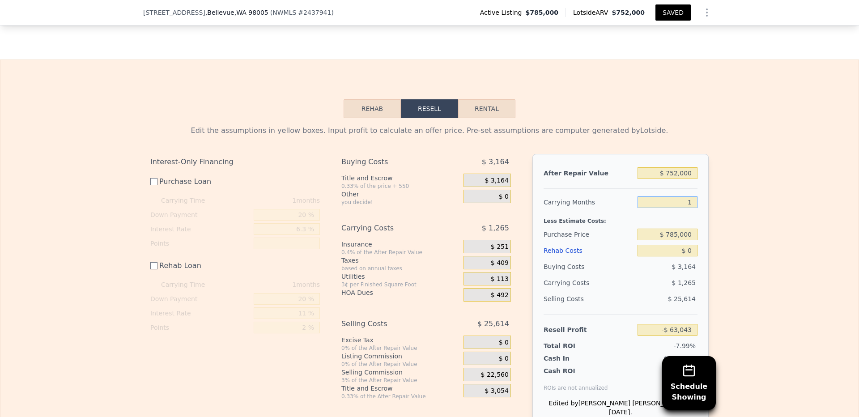
type input "18"
type input "-$ 84,550"
type input "180"
type input "-$ 289,493"
type input "180"
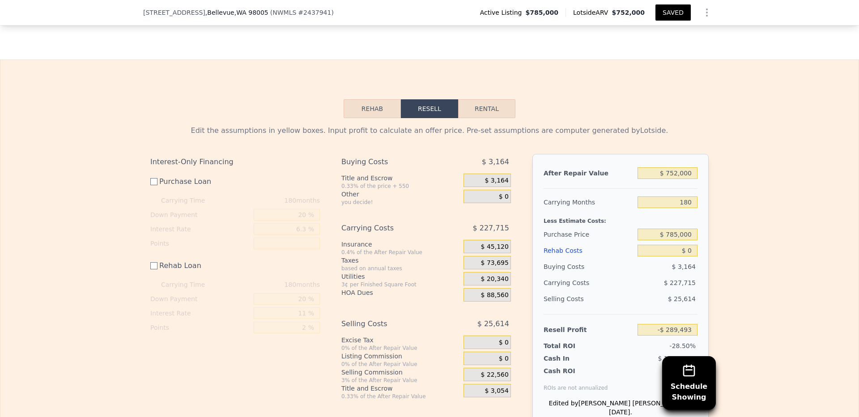
click at [738, 175] on div "Edit the assumptions in yellow boxes. Input profit to calculate an offer price.…" at bounding box center [429, 280] width 858 height 324
drag, startPoint x: 668, startPoint y: 140, endPoint x: 709, endPoint y: 136, distance: 41.3
click at [709, 136] on div "Edit the assumptions in yellow boxes. Input profit to calculate an offer price.…" at bounding box center [429, 280] width 572 height 324
drag, startPoint x: 690, startPoint y: 138, endPoint x: 631, endPoint y: 138, distance: 59.0
click at [631, 165] on div "After Repair Value $ 752,000" at bounding box center [620, 173] width 154 height 16
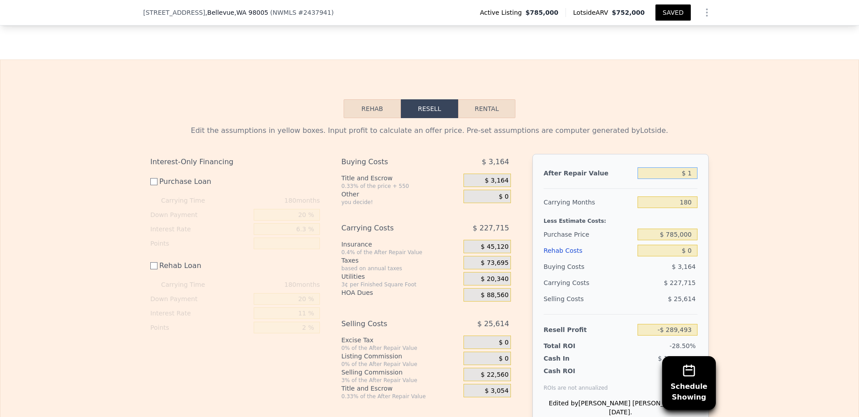
type input "$ 12"
type input "-$ 971,298"
type input "$ 125"
type input "-$ 971,196"
type input "$ 1,259"
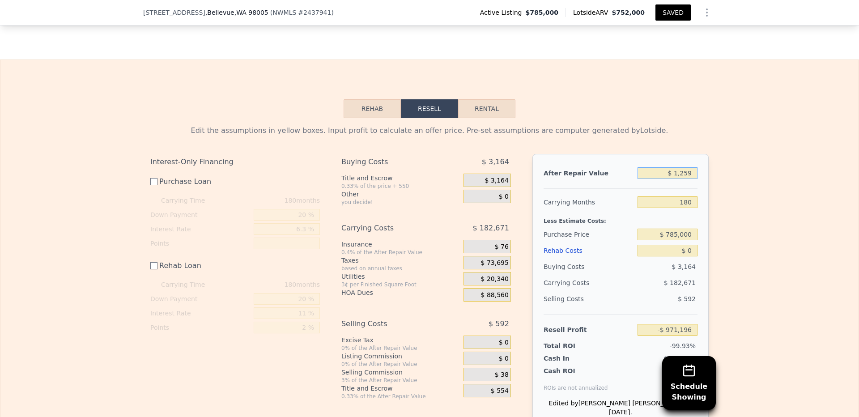
type input "-$ 970,168"
type input "$ 12,598"
type input "-$ 959,887"
type input "$ 125,986"
type input "-$ 857,082"
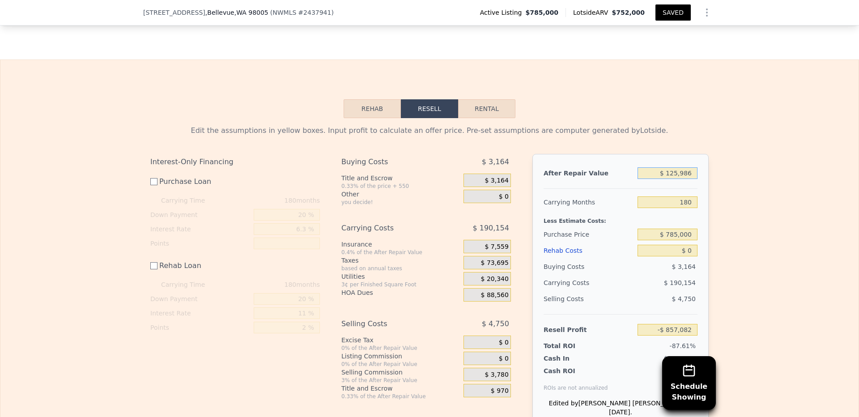
type input "$ 1,259,862"
type input "$ 170,970"
click at [747, 282] on div "Edit the assumptions in yellow boxes. Input profit to calculate an offer price.…" at bounding box center [429, 280] width 858 height 324
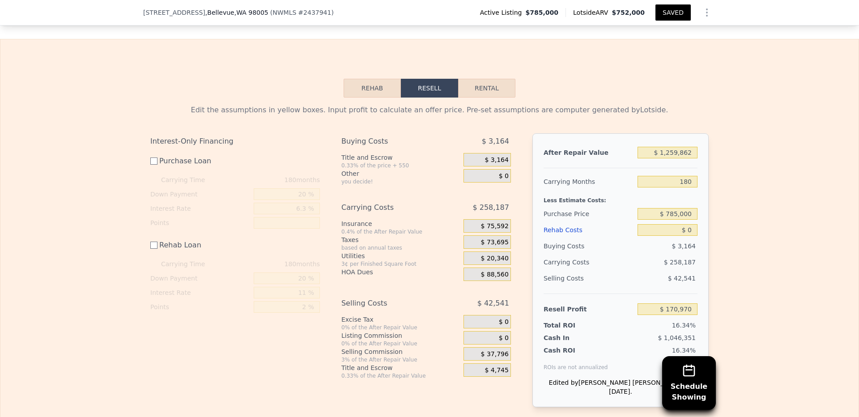
scroll to position [1534, 0]
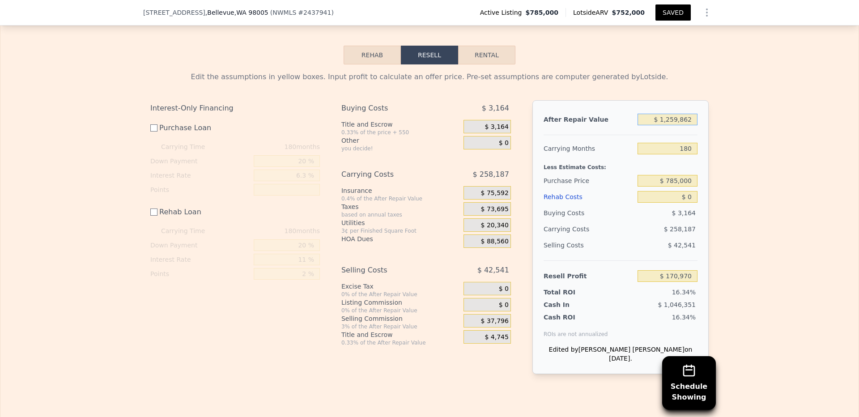
click at [674, 114] on input "$ 1,259,862" at bounding box center [667, 120] width 60 height 12
type input "$ 2"
type input "-$ 971,307"
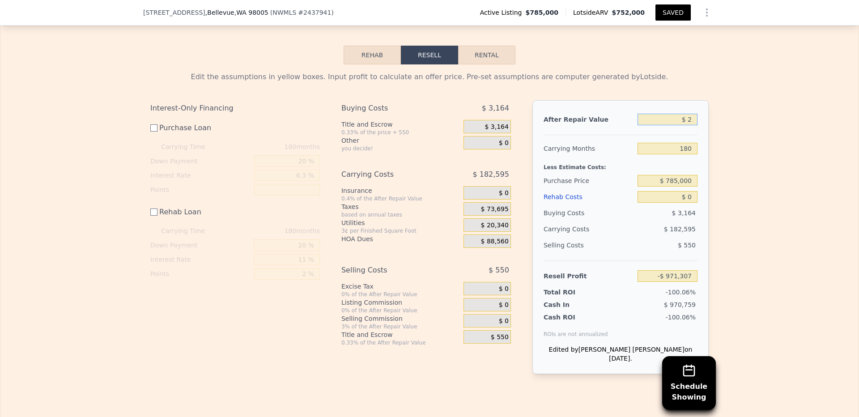
type input "$ 27"
type input "-$ 971,285"
type input "$ 278"
type input "-$ 971,057"
type input "$ 2,781"
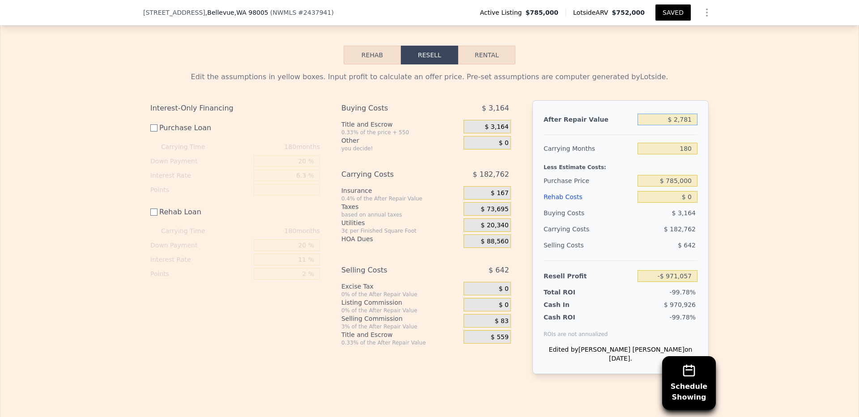
type input "-$ 968,787"
type input "$ 27,816"
type input "-$ 946,089"
type input "$ 2,781,653"
type input "$ 1,550,732"
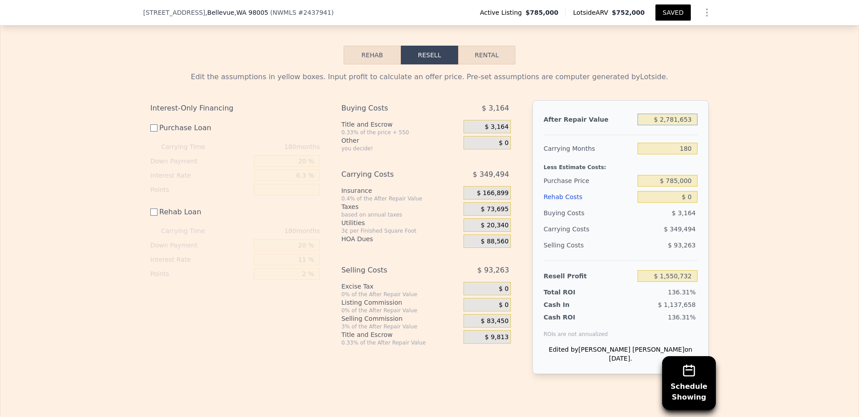
type input "$ 2,781,653"
click at [757, 95] on div "Edit the assumptions in yellow boxes. Input profit to calculate an offer price.…" at bounding box center [429, 226] width 858 height 324
